Goal: Transaction & Acquisition: Purchase product/service

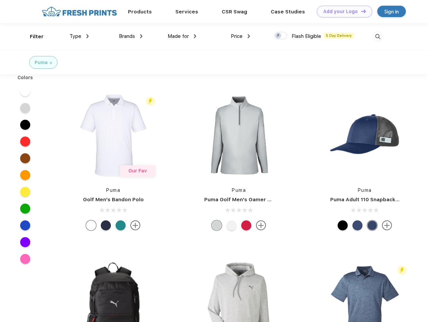
click at [342, 11] on link "Add your Logo Design Tool" at bounding box center [344, 12] width 55 height 12
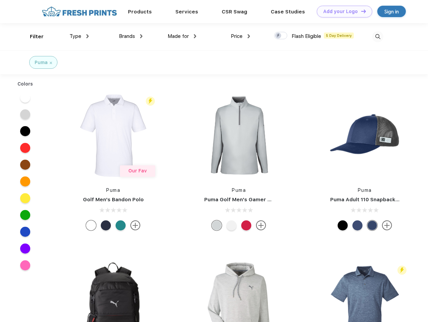
click at [0, 0] on div "Design Tool" at bounding box center [0, 0] width 0 height 0
click at [360, 11] on link "Add your Logo Design Tool" at bounding box center [344, 12] width 55 height 12
click at [32, 37] on div "Filter" at bounding box center [37, 37] width 14 height 8
click at [79, 36] on span "Type" at bounding box center [75, 36] width 12 height 6
click at [131, 36] on span "Brands" at bounding box center [127, 36] width 16 height 6
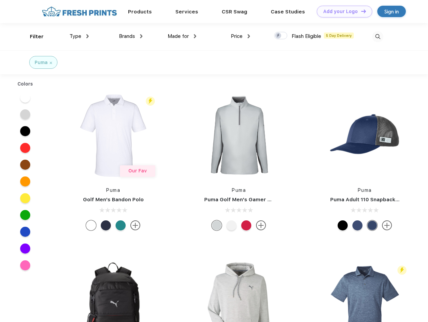
click at [182, 36] on span "Made for" at bounding box center [178, 36] width 21 height 6
click at [240, 36] on span "Price" at bounding box center [237, 36] width 12 height 6
click at [281, 36] on div at bounding box center [280, 35] width 13 height 7
click at [278, 36] on input "checkbox" at bounding box center [276, 34] width 4 height 4
click at [377, 37] on img at bounding box center [377, 36] width 11 height 11
